Goal: Task Accomplishment & Management: Use online tool/utility

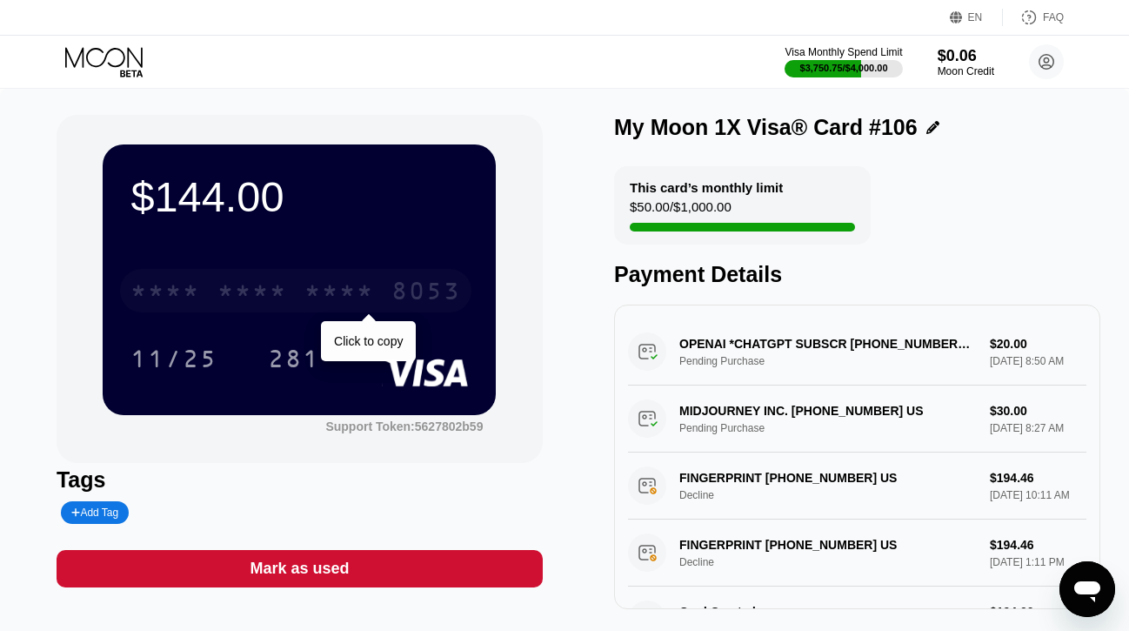
click at [195, 279] on div "* * * *" at bounding box center [165, 293] width 70 height 28
click at [189, 289] on div "4513" at bounding box center [165, 293] width 70 height 28
click at [189, 290] on div "* * * *" at bounding box center [165, 293] width 70 height 28
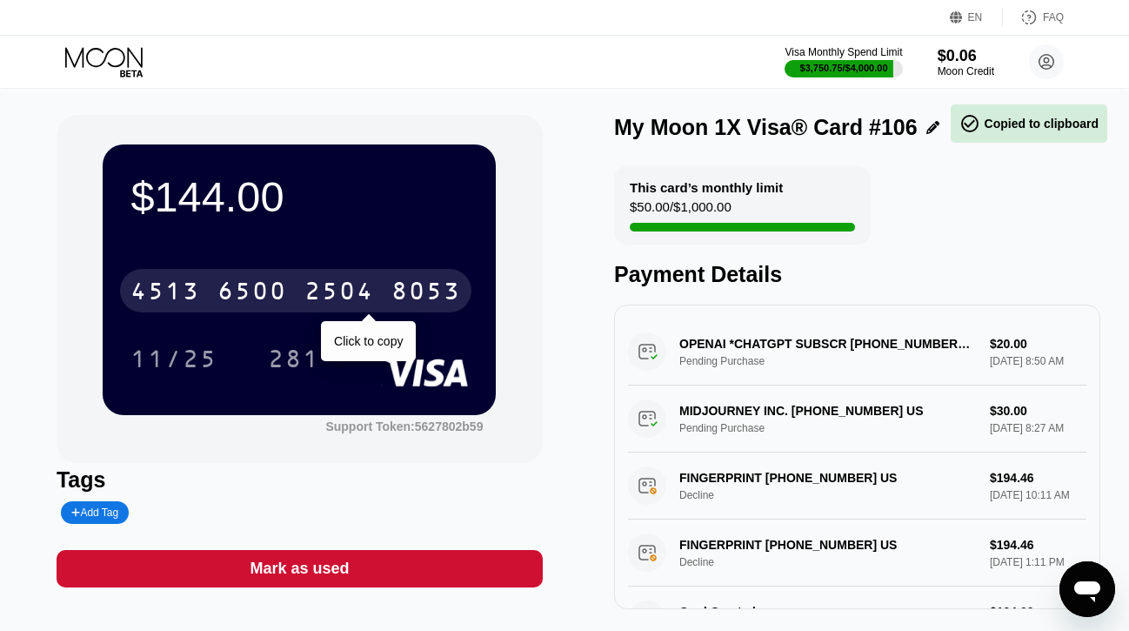
click at [189, 290] on div "4513" at bounding box center [165, 293] width 70 height 28
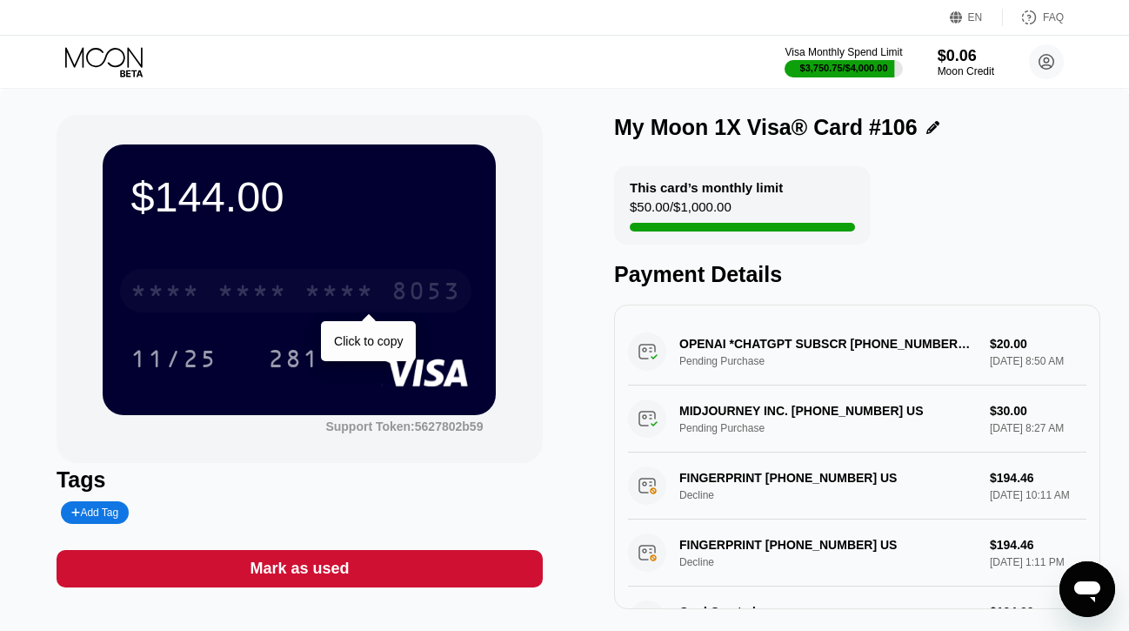
click at [277, 276] on div "* * * * * * * * * * * * 8053" at bounding box center [295, 290] width 351 height 43
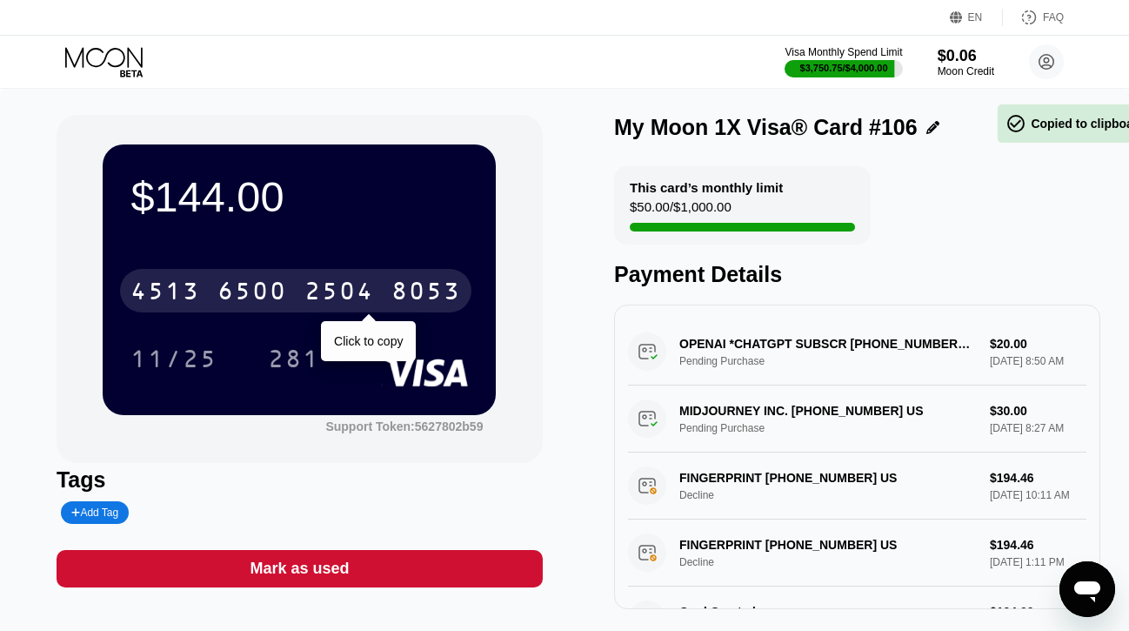
click at [277, 276] on div "4513 6500 2504 8053" at bounding box center [295, 290] width 351 height 43
click at [288, 287] on div "* * * * * * * * * * * * 8053" at bounding box center [295, 290] width 351 height 43
click at [288, 287] on div "4513 6500 2504 8053" at bounding box center [295, 290] width 351 height 43
click at [228, 302] on div "* * * *" at bounding box center [252, 293] width 70 height 28
click at [228, 302] on div "6500" at bounding box center [252, 293] width 70 height 28
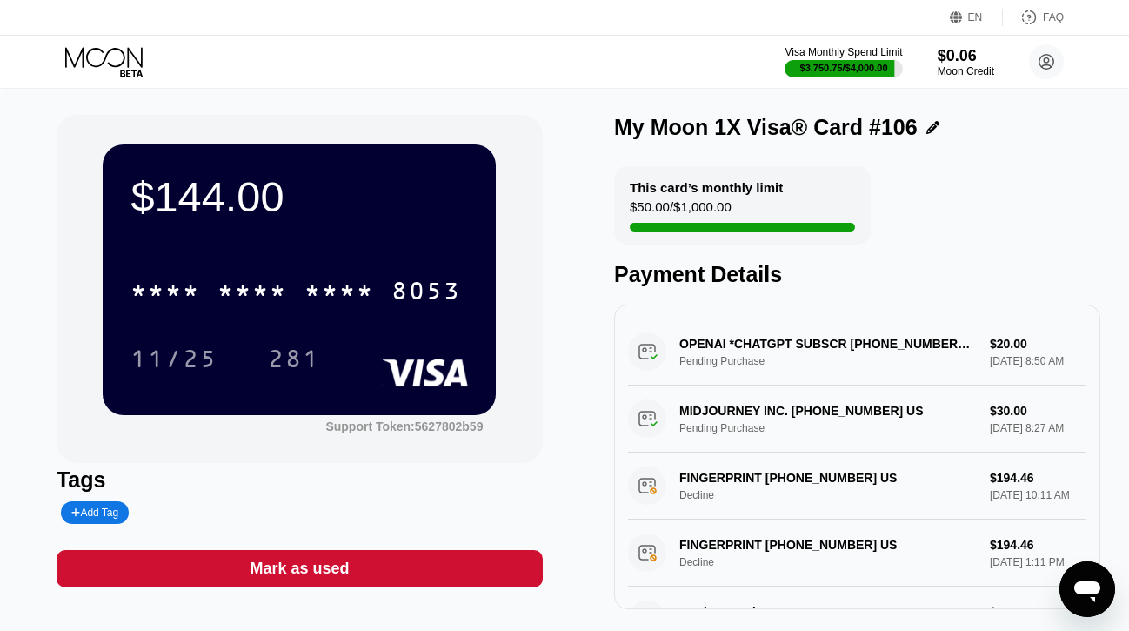
click at [102, 68] on icon at bounding box center [105, 62] width 81 height 30
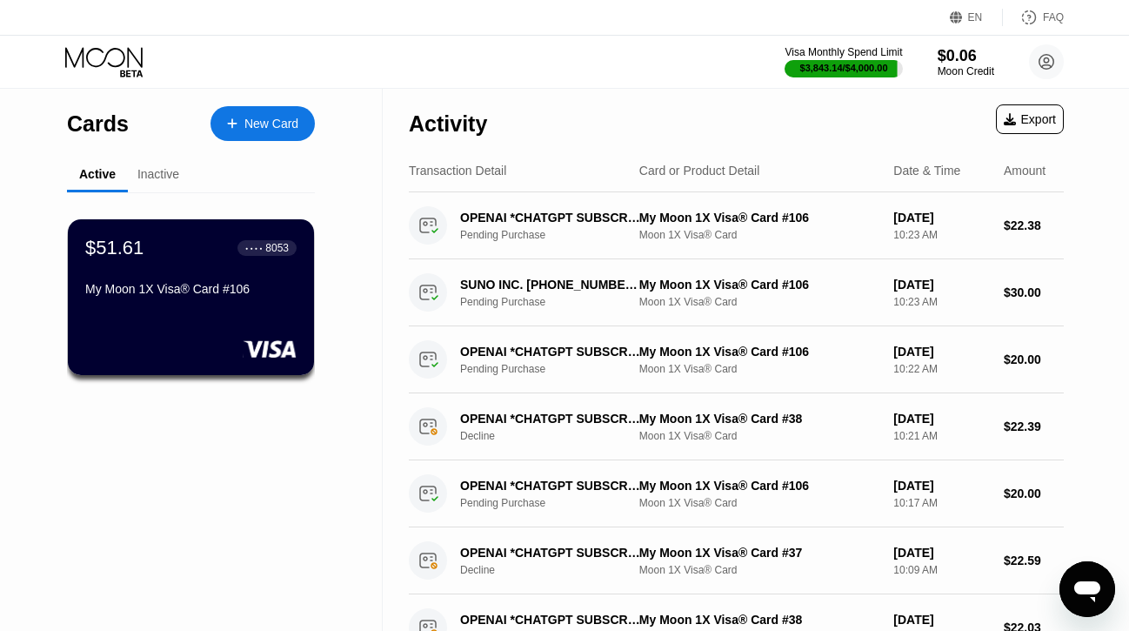
click at [228, 273] on div "$51.61 ● ● ● ● 8053 My Moon 1X Visa® Card #106" at bounding box center [190, 270] width 211 height 66
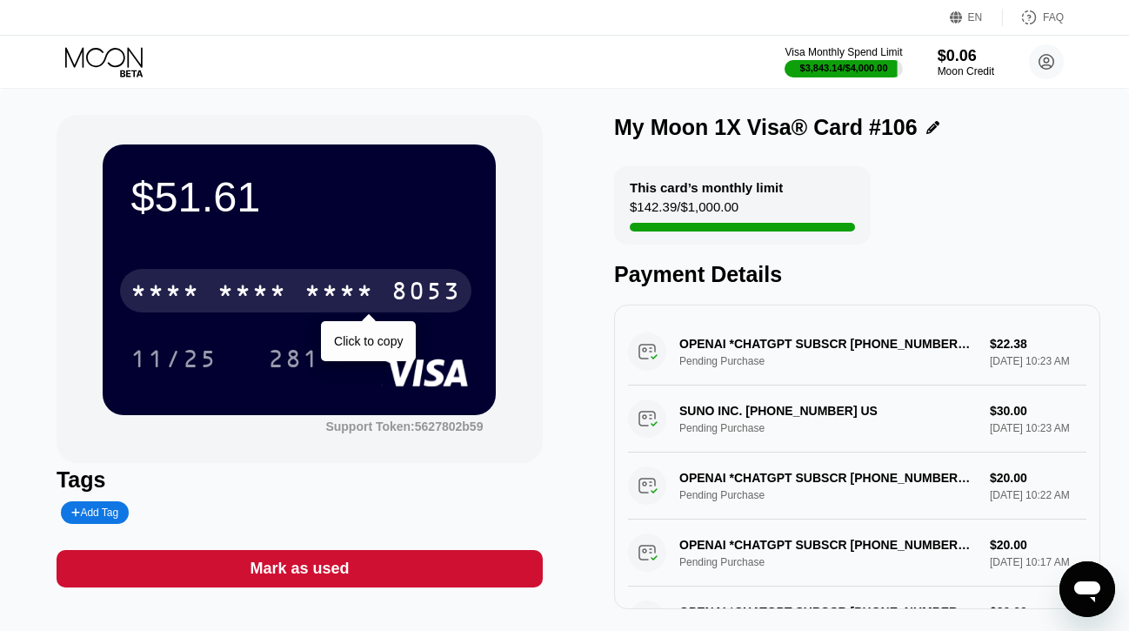
click at [196, 289] on div "* * * *" at bounding box center [165, 293] width 70 height 28
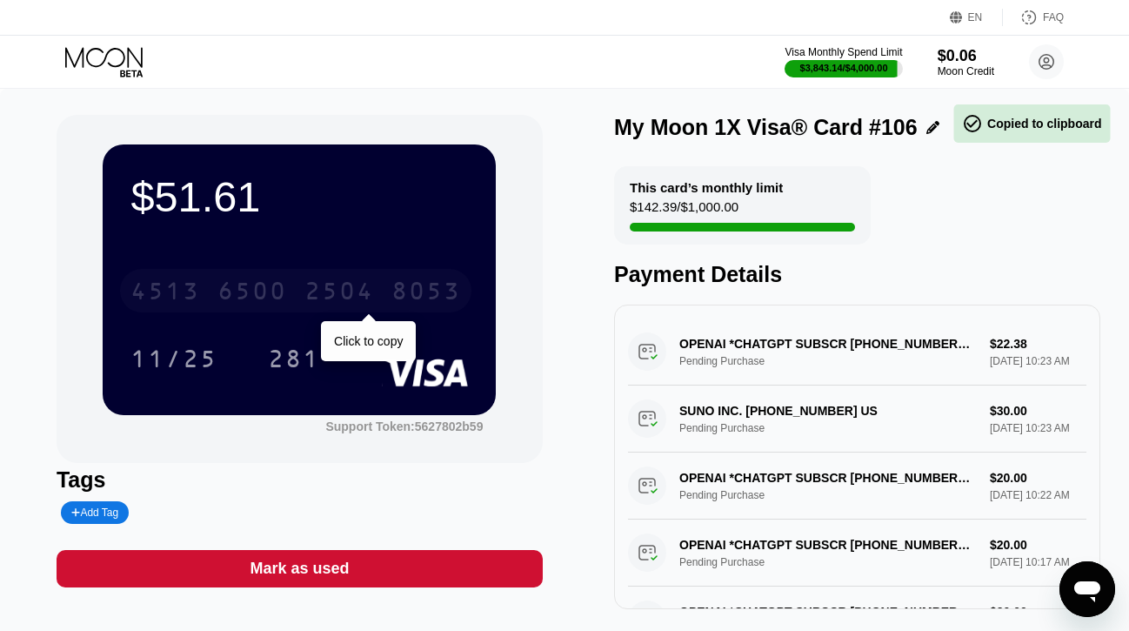
click at [196, 289] on div "4513" at bounding box center [165, 293] width 70 height 28
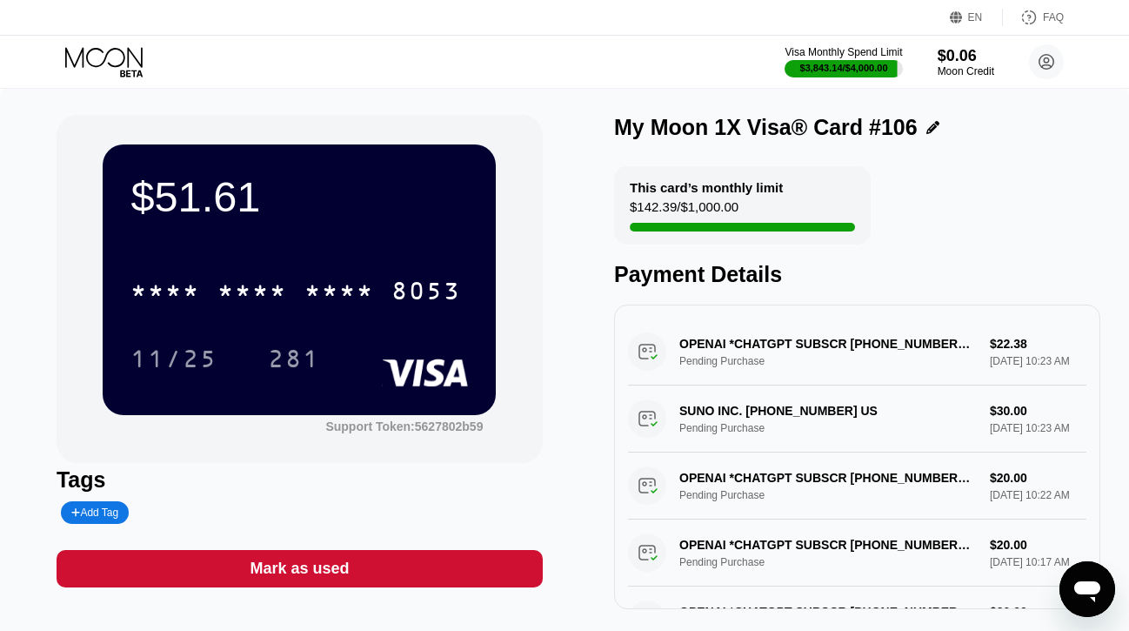
click at [92, 60] on icon at bounding box center [105, 62] width 81 height 30
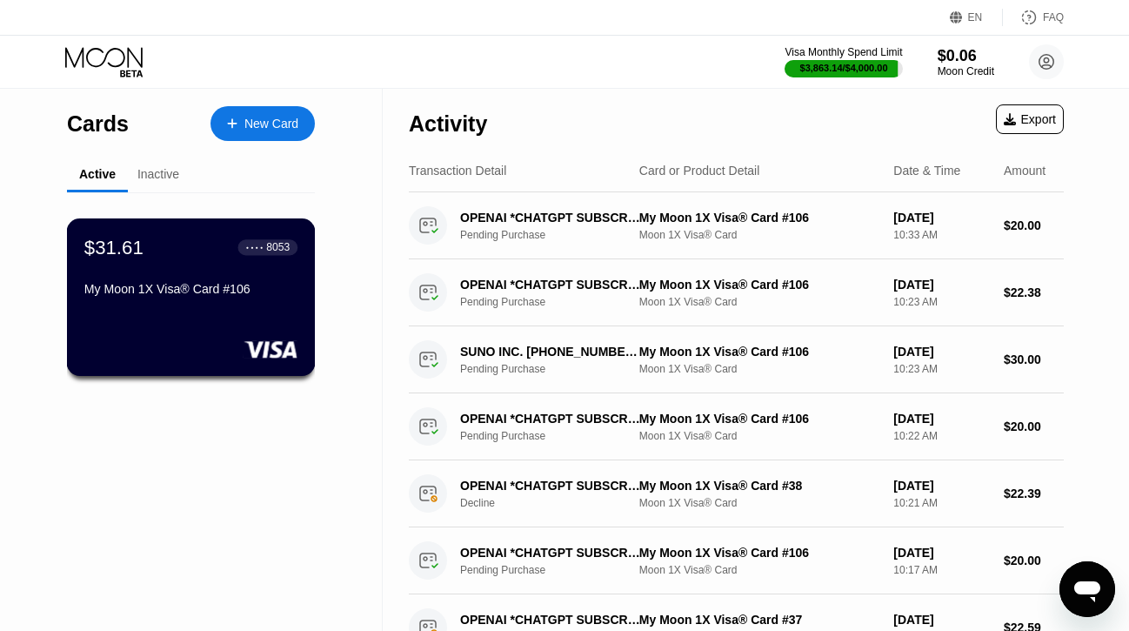
click at [157, 287] on div "My Moon 1X Visa® Card #106" at bounding box center [190, 289] width 213 height 14
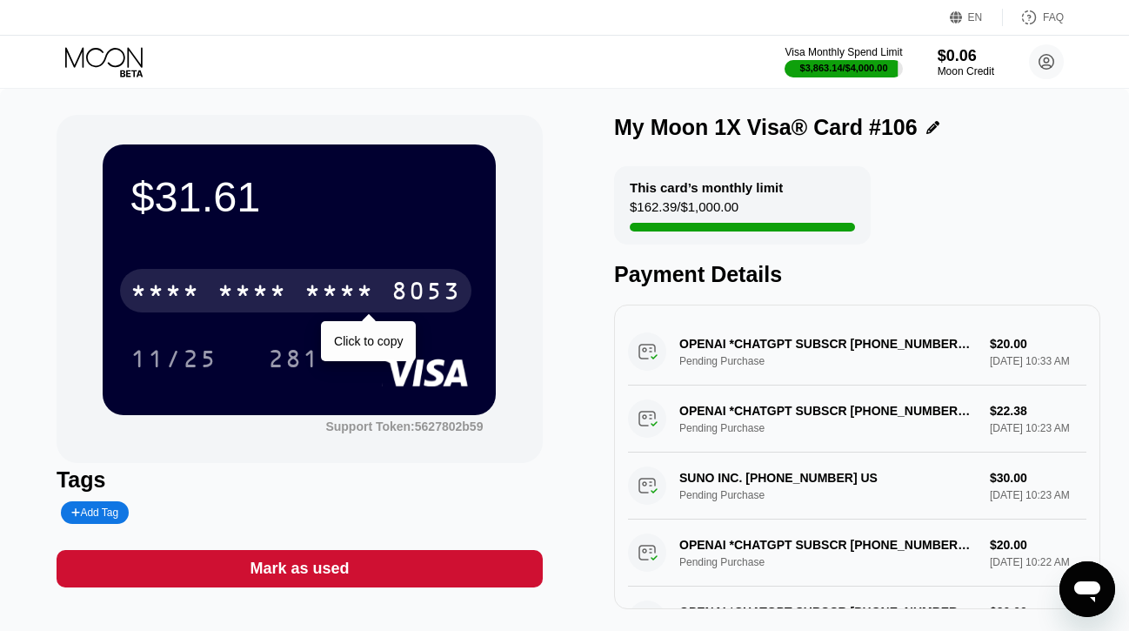
click at [219, 292] on div "* * * *" at bounding box center [252, 293] width 70 height 28
click at [205, 293] on div "4513 6500 2504 8053" at bounding box center [295, 290] width 351 height 43
click at [205, 293] on div "* * * * * * * * * * * * 8053" at bounding box center [295, 290] width 351 height 43
click at [205, 293] on div "4513 6500 2504 8053" at bounding box center [295, 290] width 351 height 43
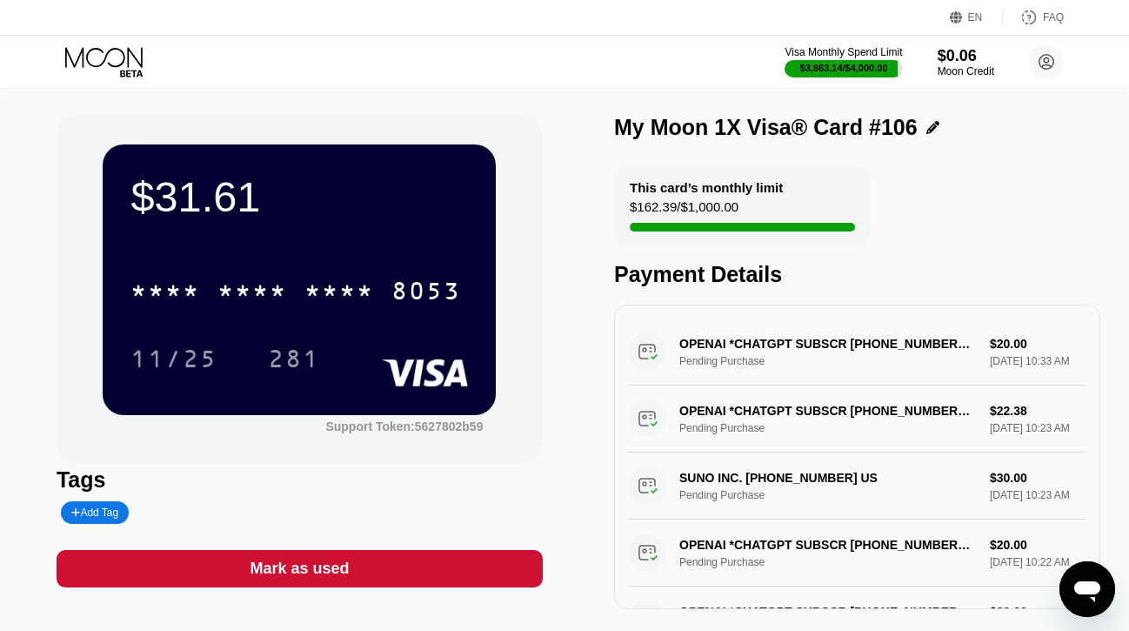
click at [129, 62] on icon at bounding box center [105, 62] width 81 height 30
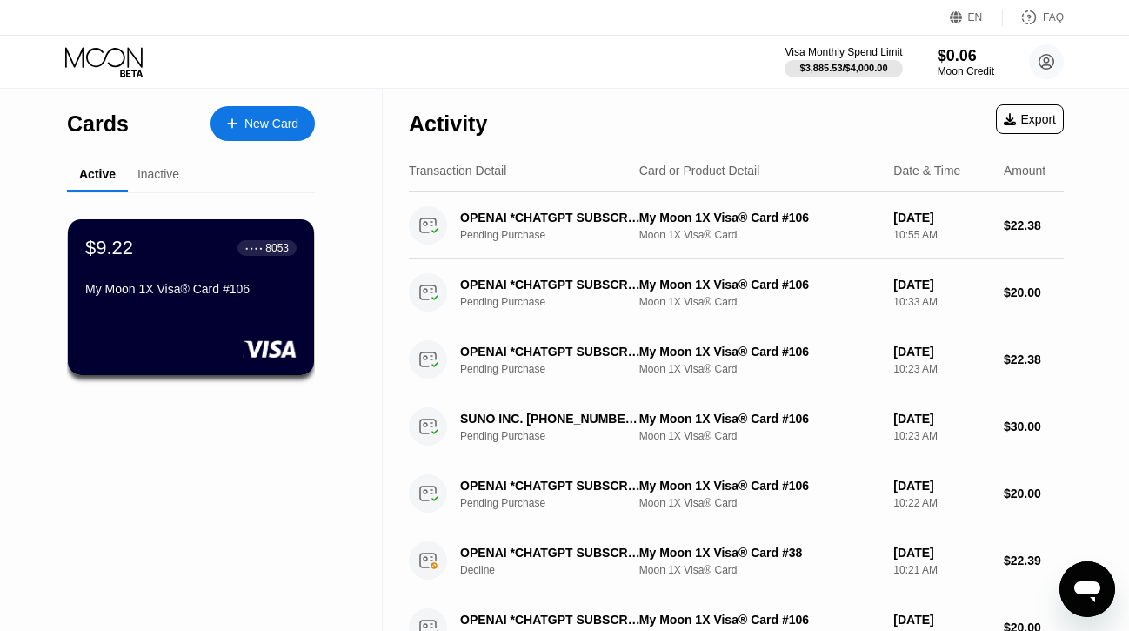
click at [251, 277] on div "$9.22 ● ● ● ● 8053 My Moon 1X Visa® Card #106" at bounding box center [190, 270] width 211 height 66
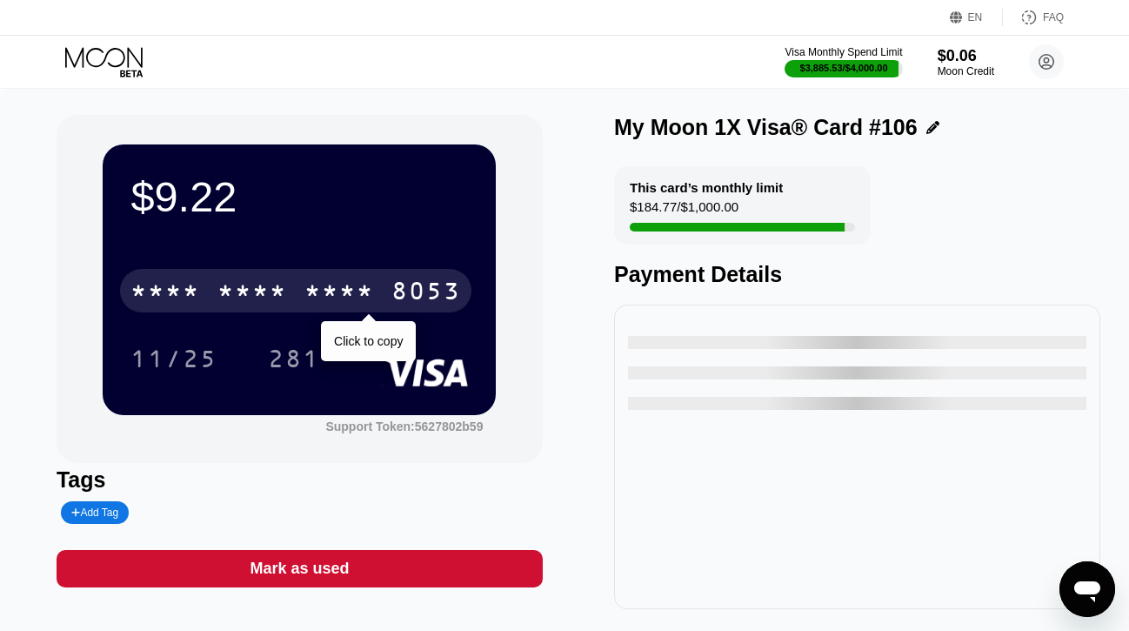
click at [207, 289] on div "* * * * * * * * * * * * 8053" at bounding box center [295, 290] width 351 height 43
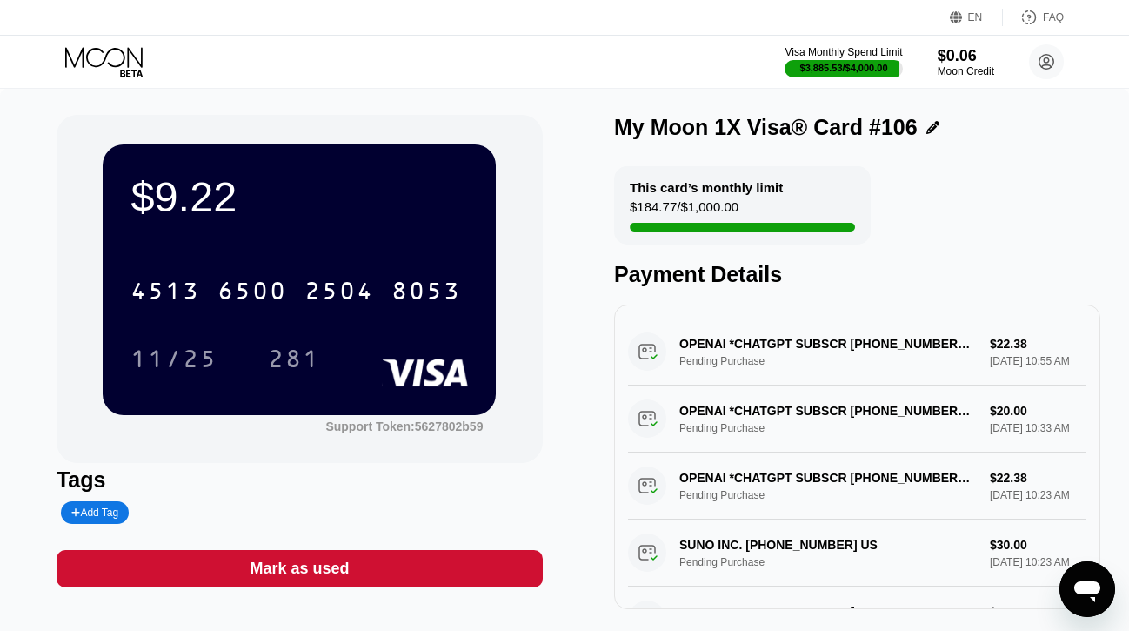
click at [348, 570] on div "Mark as used" at bounding box center [300, 568] width 486 height 37
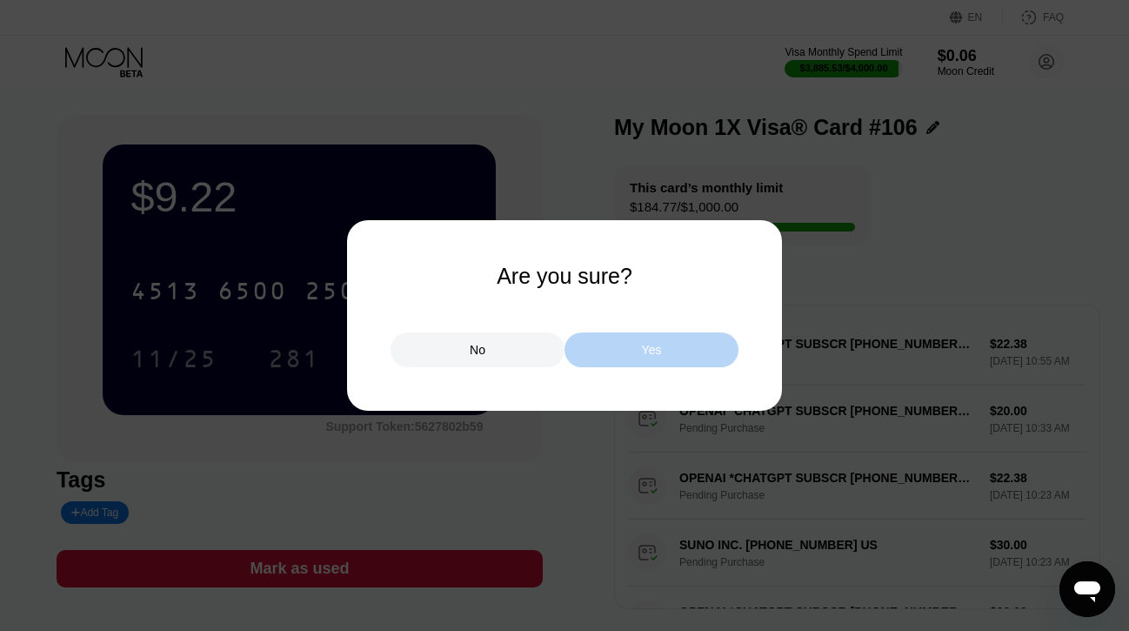
click at [619, 357] on div "Yes" at bounding box center [652, 349] width 174 height 35
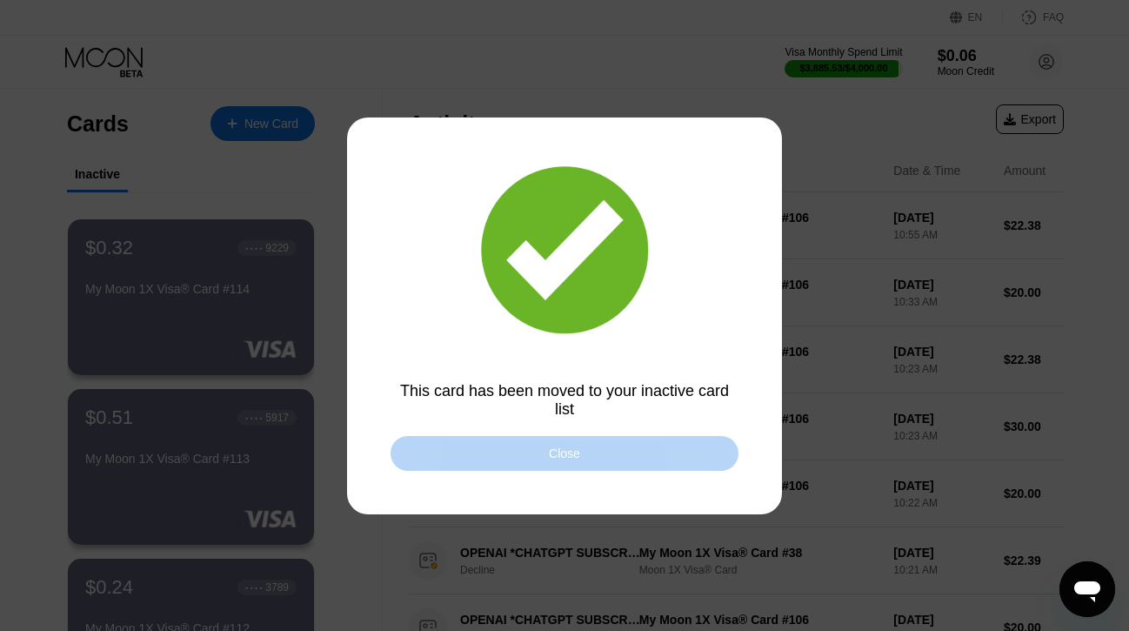
click at [513, 449] on div "Close" at bounding box center [565, 453] width 348 height 35
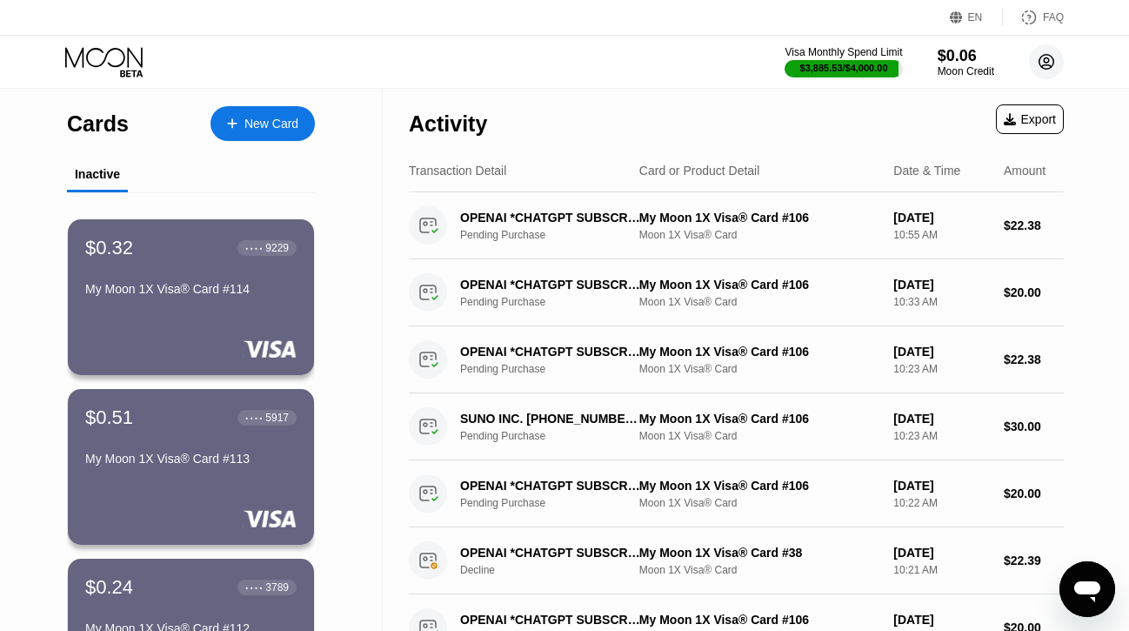
click at [1046, 65] on icon at bounding box center [1047, 62] width 10 height 10
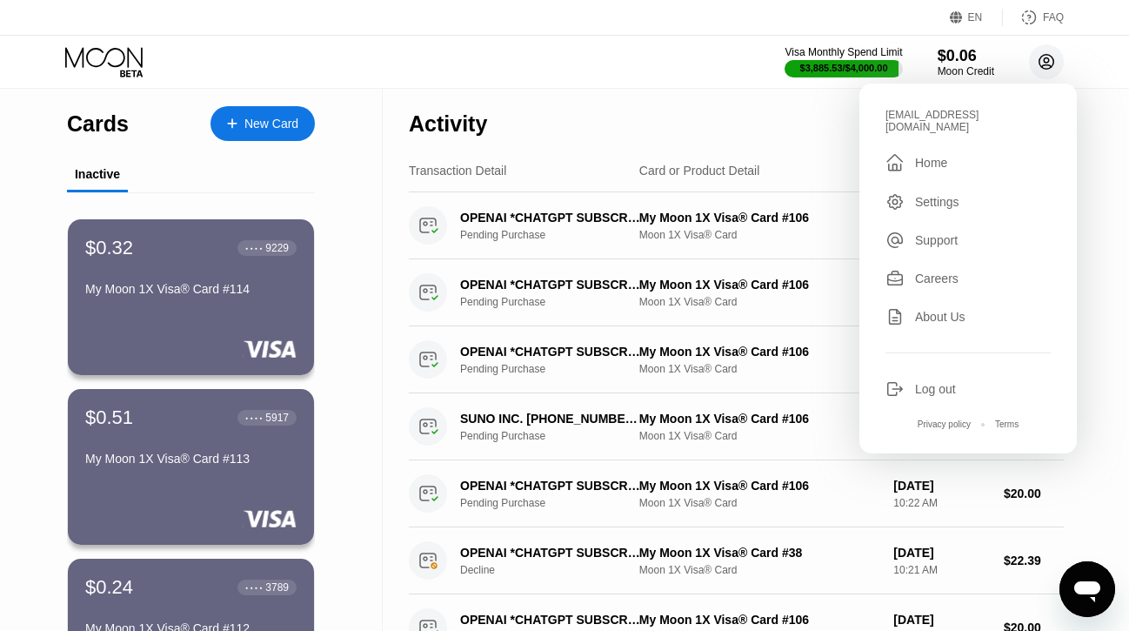
click at [1046, 63] on icon at bounding box center [1047, 62] width 10 height 10
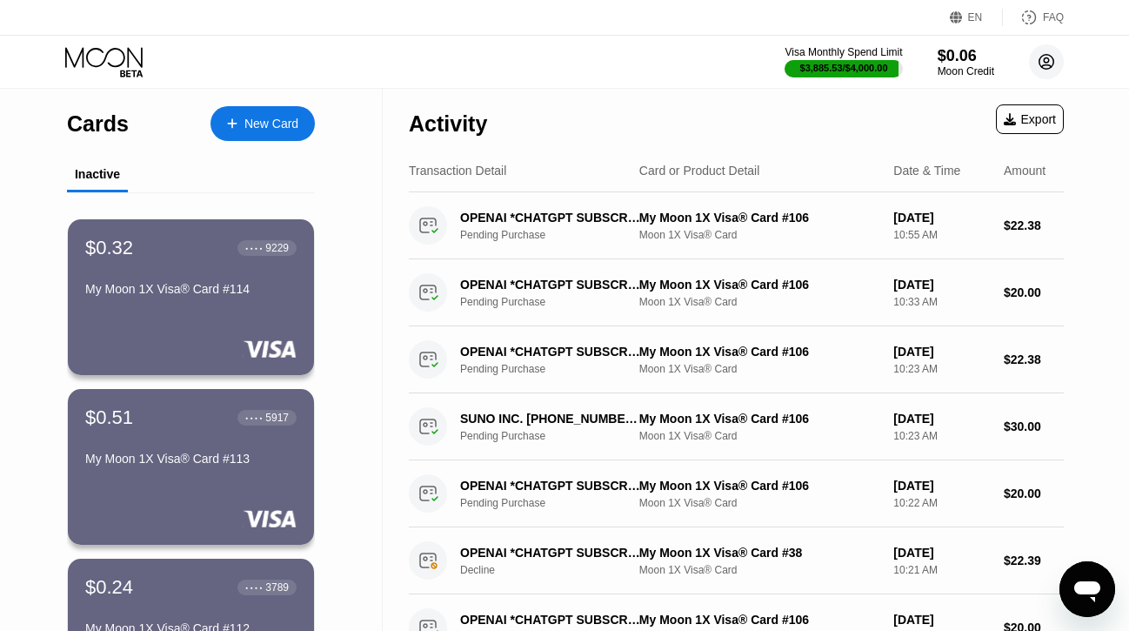
click at [1056, 64] on circle at bounding box center [1046, 61] width 35 height 35
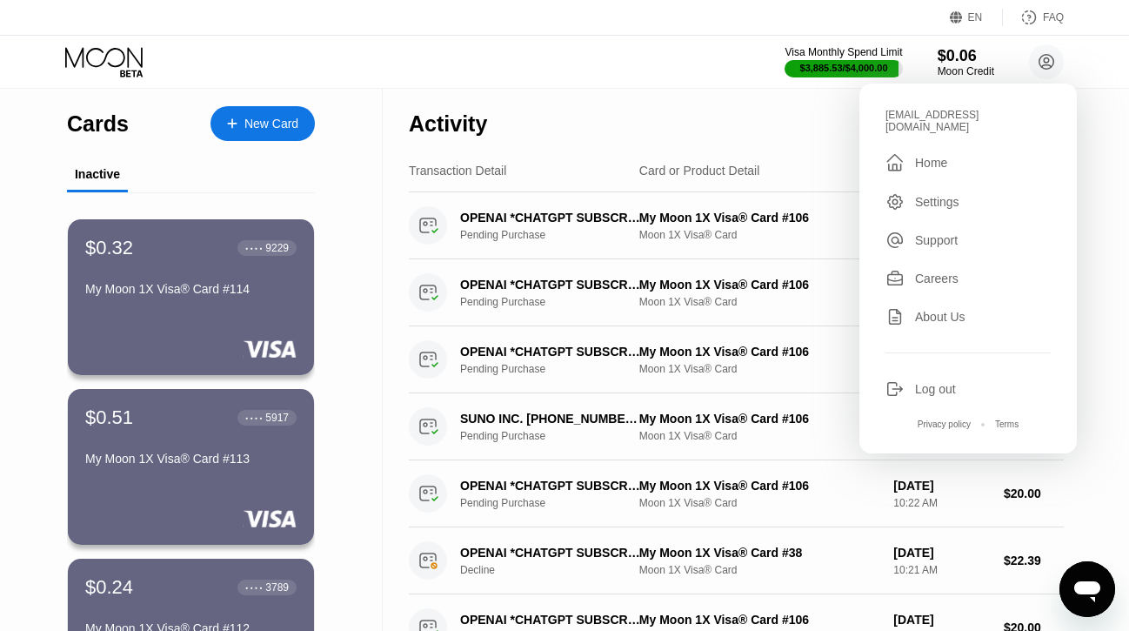
click at [929, 382] on div "Log out" at bounding box center [935, 389] width 41 height 14
